Goal: Transaction & Acquisition: Purchase product/service

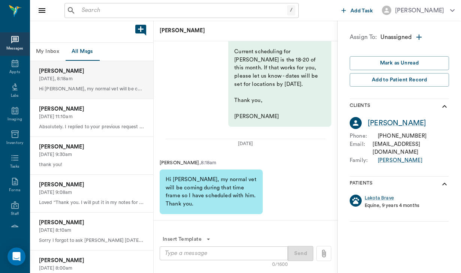
scroll to position [-40, 0]
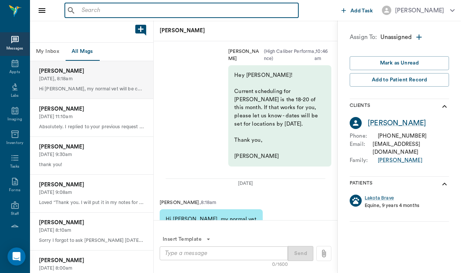
click at [81, 8] on input "text" at bounding box center [187, 10] width 216 height 10
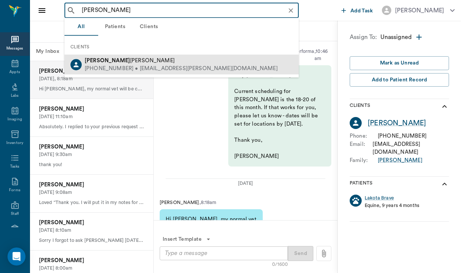
click at [113, 64] on div "[PERSON_NAME]" at bounding box center [181, 61] width 193 height 8
type input "[PERSON_NAME]"
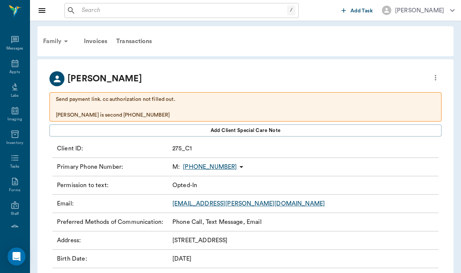
click at [45, 44] on div "Family" at bounding box center [57, 41] width 36 height 18
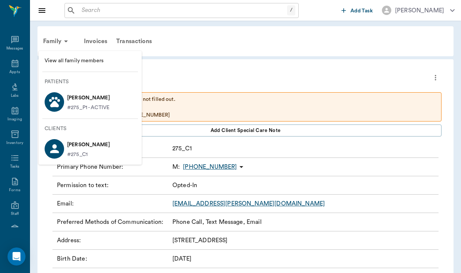
click at [77, 100] on p "[PERSON_NAME]" at bounding box center [88, 98] width 43 height 12
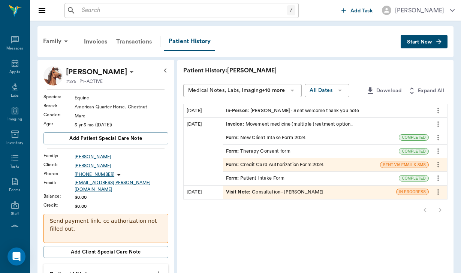
click at [135, 41] on div "Transactions" at bounding box center [134, 42] width 45 height 18
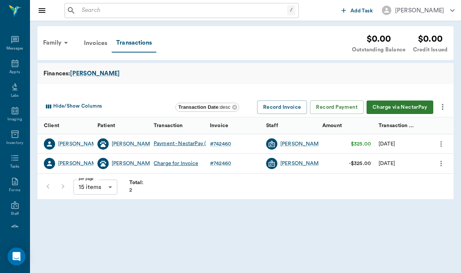
click at [104, 8] on input "text" at bounding box center [183, 10] width 208 height 10
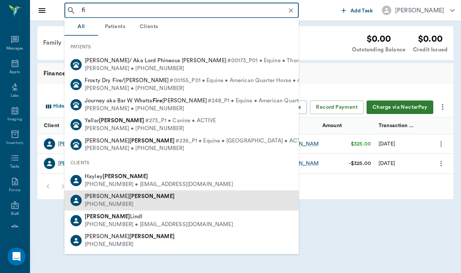
click at [129, 195] on b "[PERSON_NAME]" at bounding box center [151, 196] width 45 height 6
type input "fi"
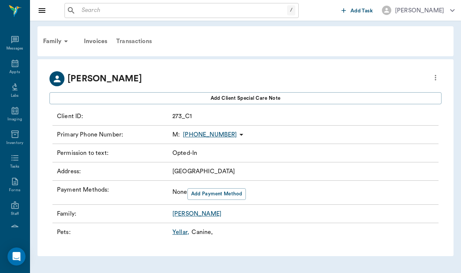
click at [151, 43] on div "Transactions" at bounding box center [134, 41] width 45 height 18
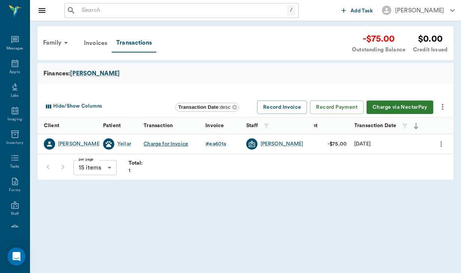
click at [379, 102] on button "Charge via NectarPay" at bounding box center [399, 107] width 67 height 14
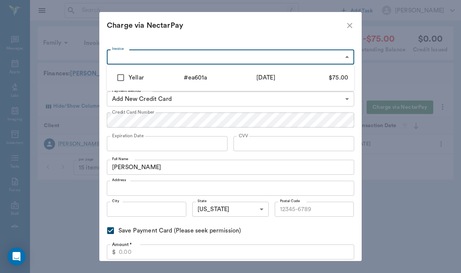
click at [117, 57] on body "/ ​ Add Task [PERSON_NAME] Nectar Messages Appts Labs Imaging Inventory Tasks F…" at bounding box center [230, 136] width 461 height 273
click at [120, 77] on input "checkbox" at bounding box center [121, 78] width 16 height 16
checkbox input "true"
type input "687fc9cf4cd4e3cc11ea601a"
type input "75.00"
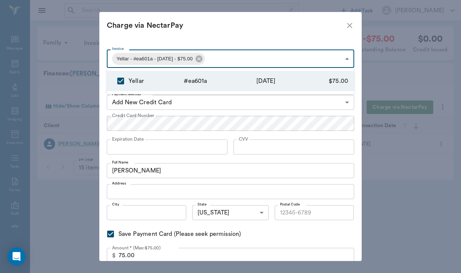
click at [134, 124] on div at bounding box center [230, 136] width 461 height 273
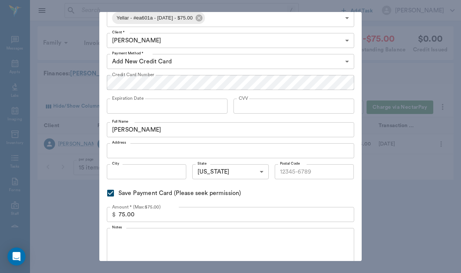
scroll to position [42, 0]
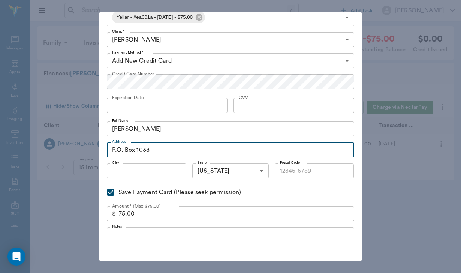
type input "P.O. Box 1038"
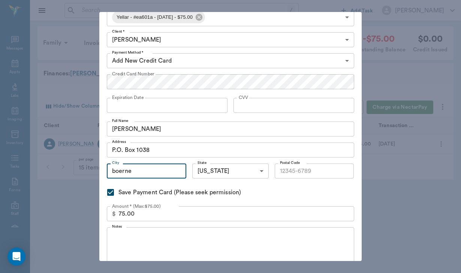
type input "boerne"
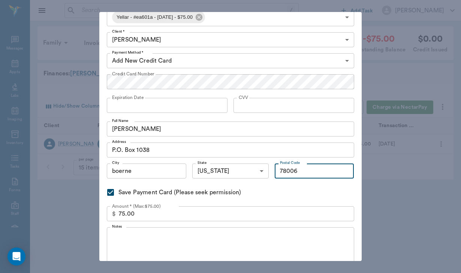
type input "78006"
click at [115, 170] on input "boerne" at bounding box center [146, 170] width 79 height 15
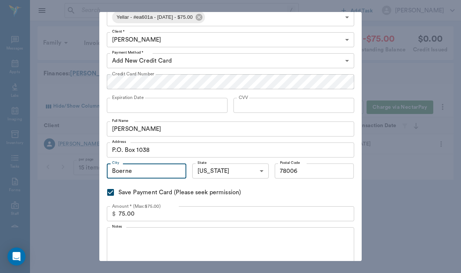
type input "Boerne"
click at [145, 240] on textarea "Notes" at bounding box center [230, 246] width 237 height 26
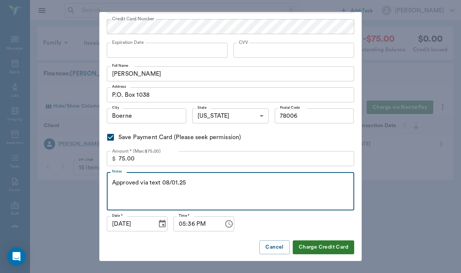
scroll to position [96, 0]
click at [179, 183] on textarea "Approved via text 08/01.25" at bounding box center [230, 192] width 237 height 26
type textarea "Approved via text [DATE]"
click at [328, 247] on button "Charge Credit Card" at bounding box center [322, 247] width 61 height 14
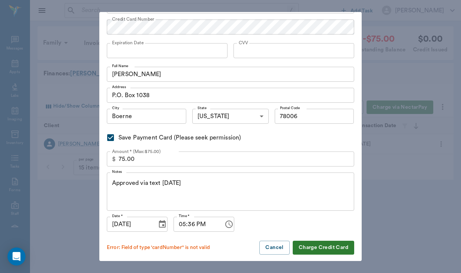
click at [334, 247] on button "Charge Credit Card" at bounding box center [322, 247] width 61 height 14
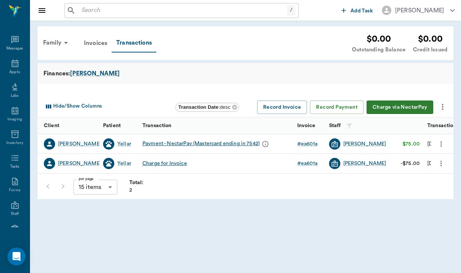
click at [122, 5] on input "text" at bounding box center [183, 10] width 208 height 10
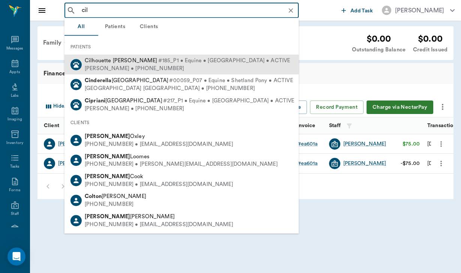
click at [128, 64] on div "[PERSON_NAME] • [PHONE_NUMBER]" at bounding box center [187, 68] width 205 height 8
type input "cil"
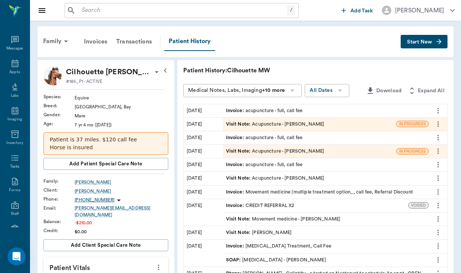
click at [226, 111] on div "Invoice : acupuncture - full, call fee" at bounding box center [264, 110] width 76 height 7
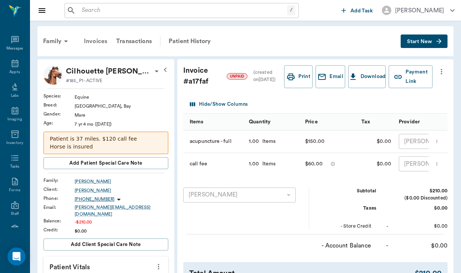
click at [100, 44] on div "Invoices" at bounding box center [95, 41] width 32 height 18
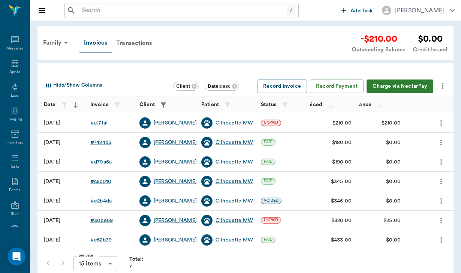
click at [443, 83] on icon "more" at bounding box center [442, 85] width 9 height 9
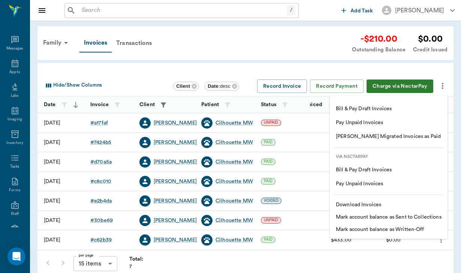
click at [134, 44] on div at bounding box center [230, 136] width 461 height 273
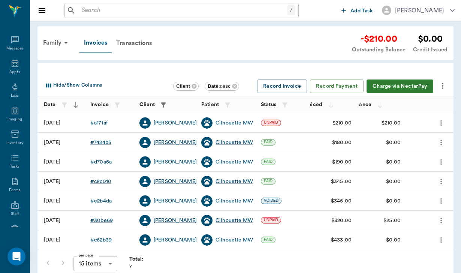
click at [443, 84] on icon "more" at bounding box center [442, 85] width 9 height 9
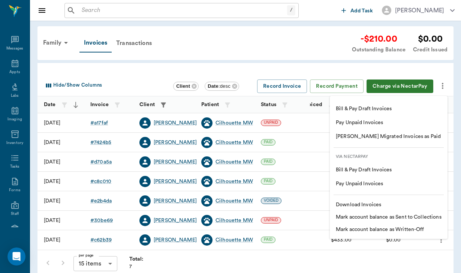
click at [414, 207] on li "Download Invoices" at bounding box center [389, 204] width 118 height 12
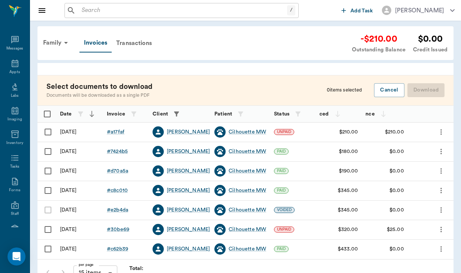
click at [45, 130] on input "Select row" at bounding box center [48, 132] width 16 height 16
checkbox input "false"
checkbox input "true"
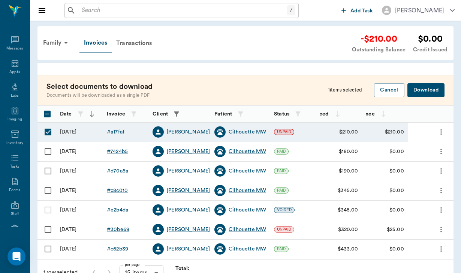
click at [46, 149] on input "Select row" at bounding box center [48, 151] width 16 height 16
checkbox input "true"
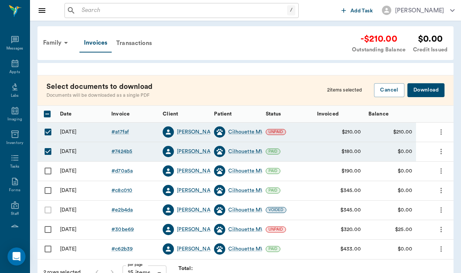
click at [418, 93] on button "Download" at bounding box center [425, 90] width 37 height 14
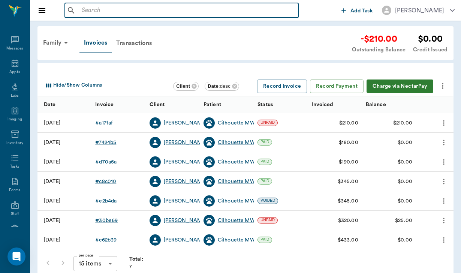
click at [94, 11] on input "text" at bounding box center [187, 10] width 216 height 10
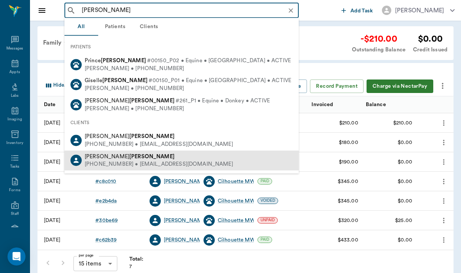
click at [115, 161] on div "[PHONE_NUMBER] • [EMAIL_ADDRESS][DOMAIN_NAME]" at bounding box center [159, 164] width 148 height 8
type input "[PERSON_NAME]"
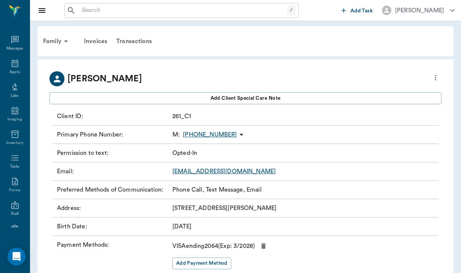
click at [48, 28] on div "Family Invoices Transactions" at bounding box center [245, 41] width 416 height 30
click at [56, 42] on div "Family" at bounding box center [57, 41] width 36 height 18
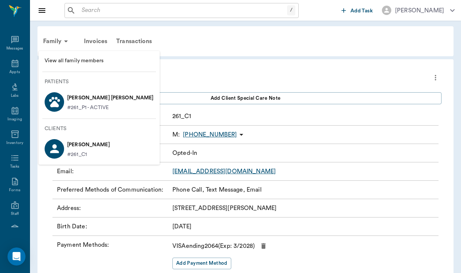
click at [97, 104] on p "#261_P1 - ACTIVE" at bounding box center [88, 108] width 42 height 8
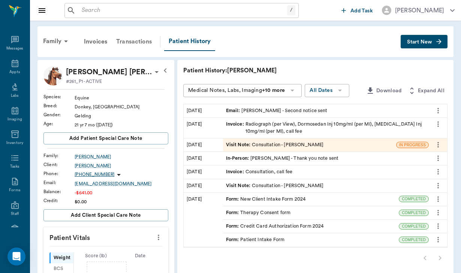
click at [141, 42] on div "Transactions" at bounding box center [134, 42] width 45 height 18
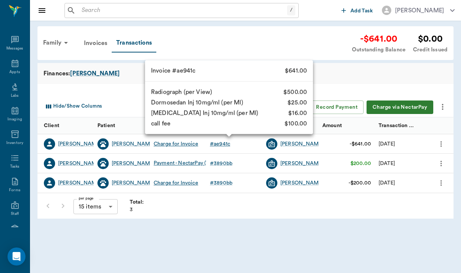
click at [221, 144] on div "# ae941c" at bounding box center [220, 143] width 20 height 7
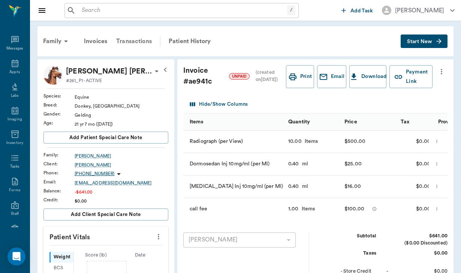
click at [136, 40] on div "Transactions" at bounding box center [134, 41] width 45 height 18
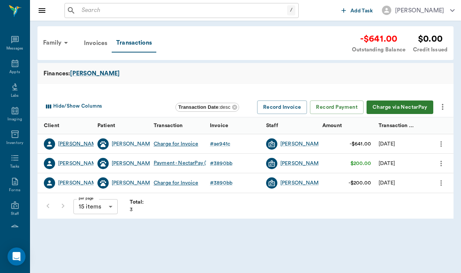
click at [76, 144] on div "[PERSON_NAME]" at bounding box center [79, 143] width 43 height 7
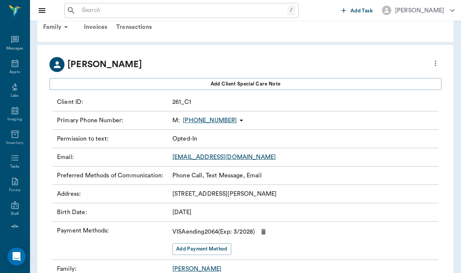
scroll to position [17, 0]
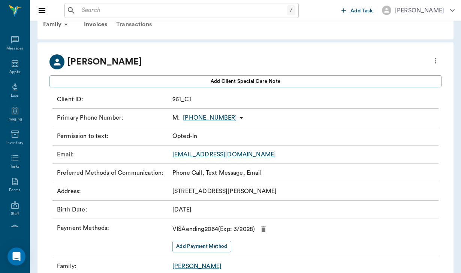
click at [128, 27] on div "Transactions" at bounding box center [134, 24] width 45 height 18
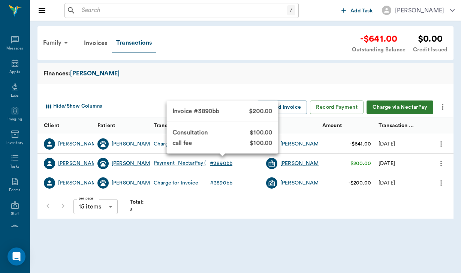
click at [224, 160] on div "# 3890bb" at bounding box center [221, 163] width 22 height 7
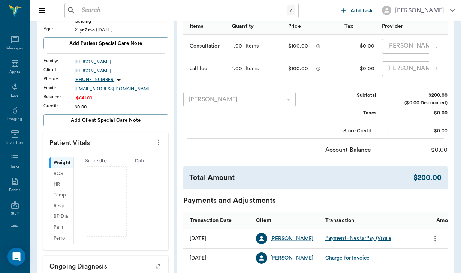
scroll to position [95, 0]
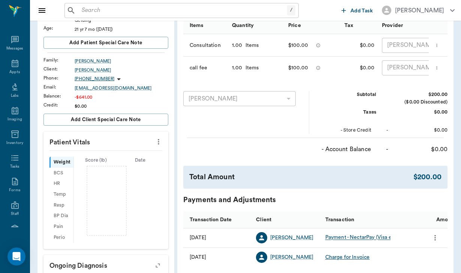
click at [326, 232] on div "Payment - NectarPay (Visa ending in [DATE])" at bounding box center [379, 237] width 109 height 11
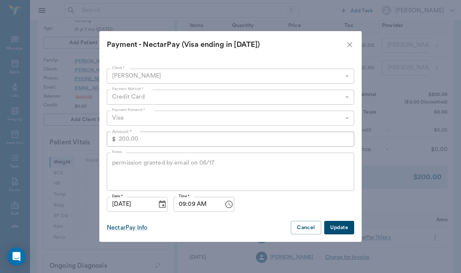
click at [347, 43] on icon "close" at bounding box center [349, 44] width 5 height 5
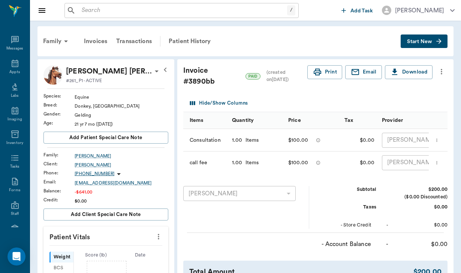
scroll to position [0, 0]
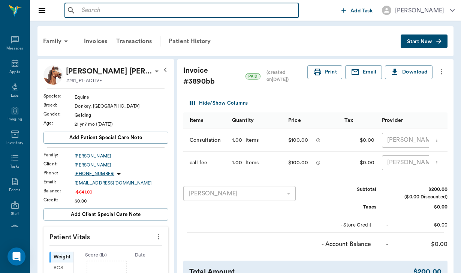
click at [89, 11] on input "text" at bounding box center [187, 10] width 216 height 10
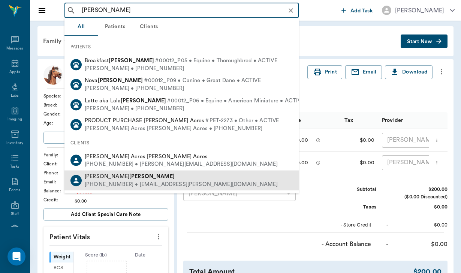
click at [106, 180] on div "[PHONE_NUMBER] • [EMAIL_ADDRESS][PERSON_NAME][DOMAIN_NAME]" at bounding box center [181, 184] width 193 height 8
type input "[PERSON_NAME]"
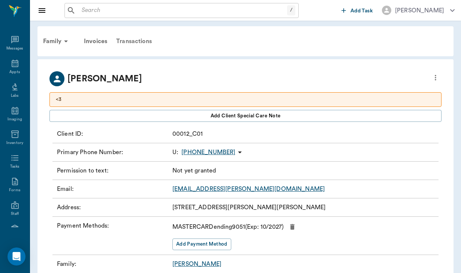
click at [141, 43] on div "Transactions" at bounding box center [134, 41] width 45 height 18
